Goal: Transaction & Acquisition: Purchase product/service

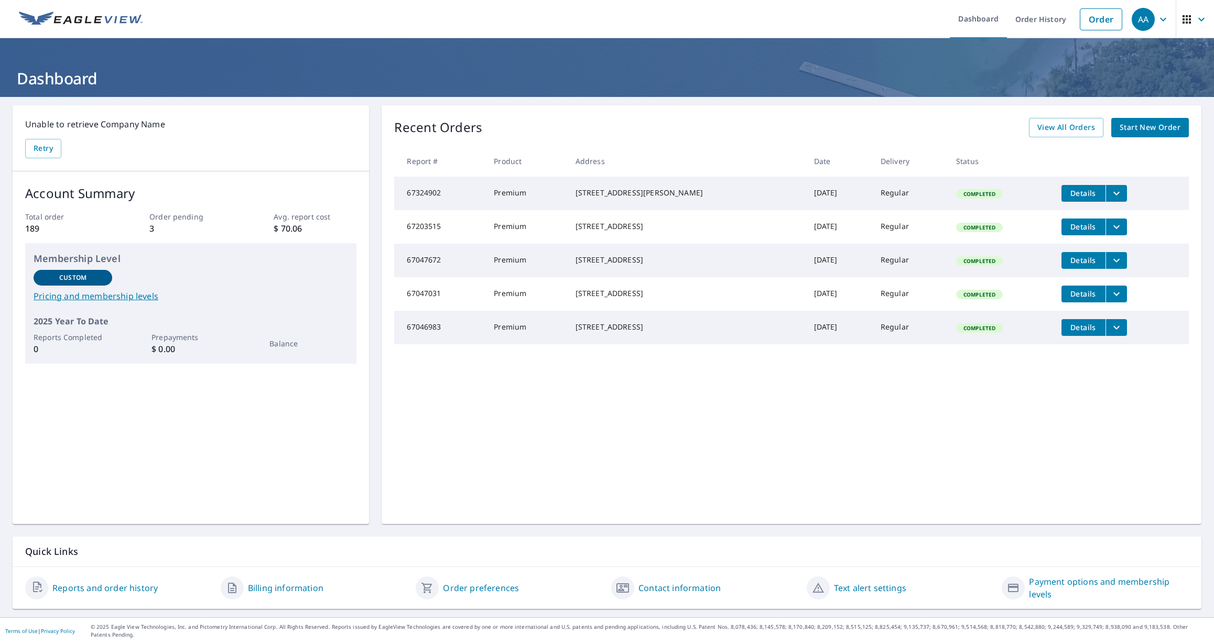
click at [1154, 131] on span "Start New Order" at bounding box center [1150, 127] width 61 height 13
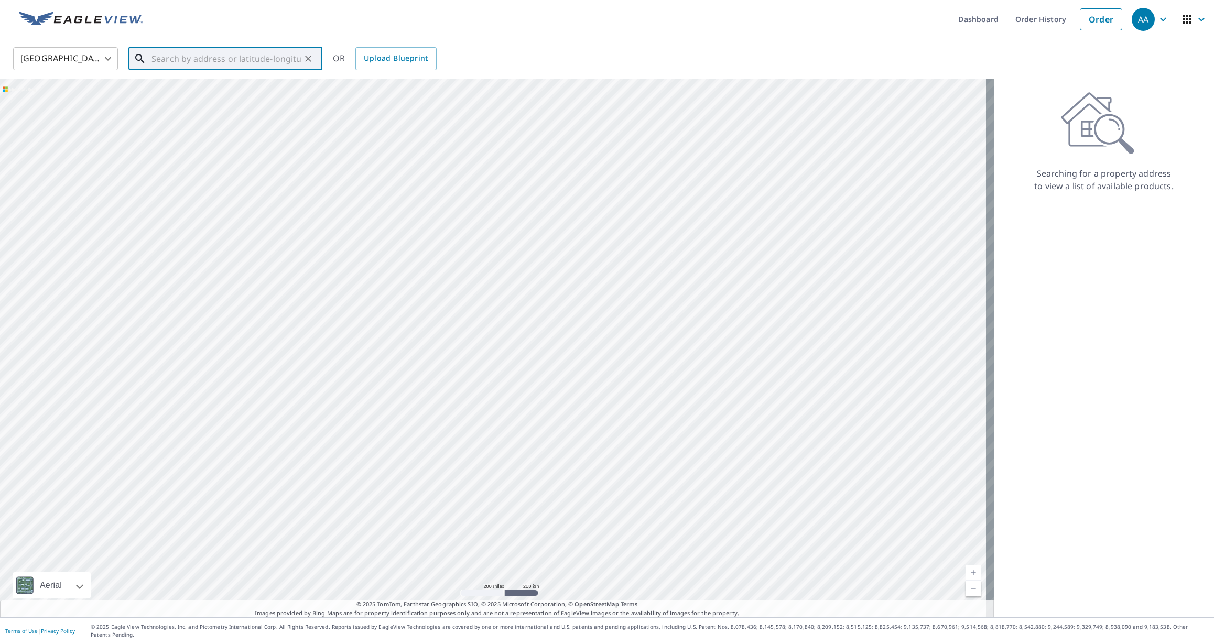
click at [178, 60] on input "text" at bounding box center [225, 58] width 149 height 29
click at [229, 90] on span "[STREET_ADDRESS][PERSON_NAME]" at bounding box center [231, 89] width 165 height 13
type input "[STREET_ADDRESS][PERSON_NAME]"
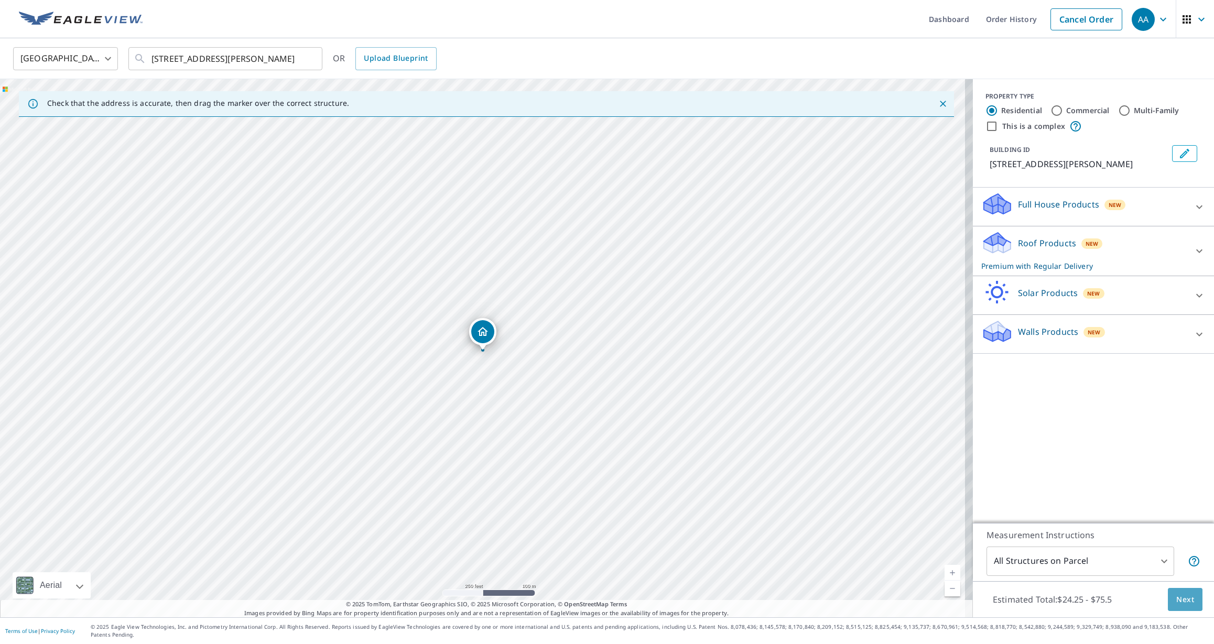
click at [1179, 606] on span "Next" at bounding box center [1185, 599] width 18 height 13
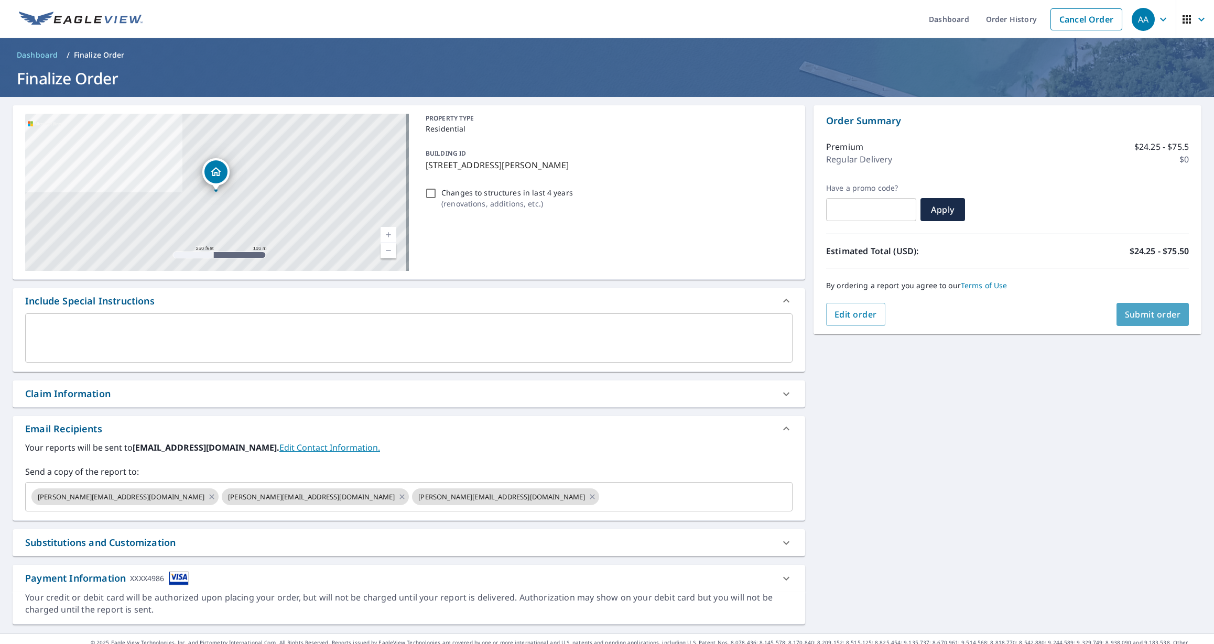
click at [1138, 312] on span "Submit order" at bounding box center [1153, 315] width 56 height 12
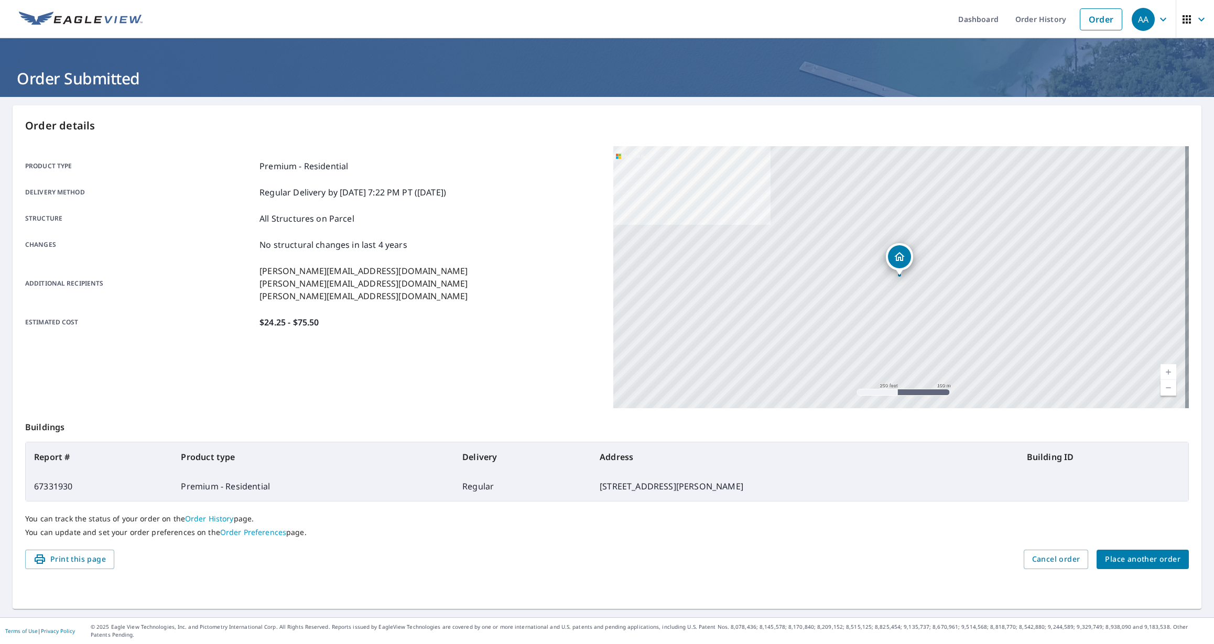
click at [510, 255] on div "Product type Premium - Residential Delivery method Regular Delivery by [DATE] 7…" at bounding box center [313, 244] width 576 height 169
